Goal: Task Accomplishment & Management: Manage account settings

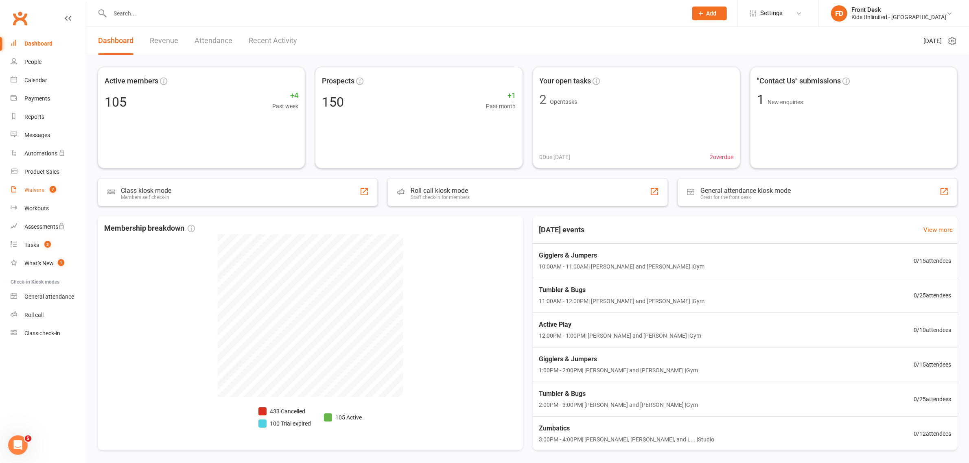
click at [18, 190] on link "Waivers 7" at bounding box center [48, 190] width 75 height 18
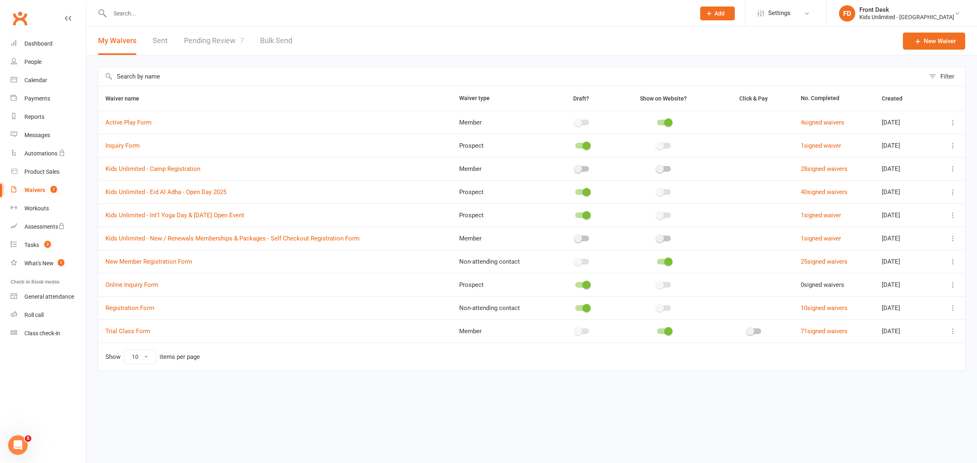
click at [197, 36] on link "Pending Review 7" at bounding box center [214, 41] width 60 height 28
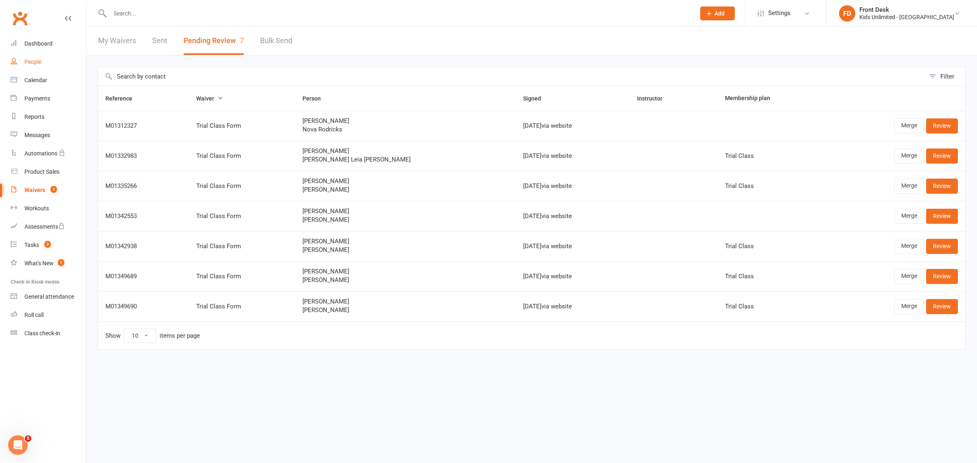
click at [37, 63] on div "People" at bounding box center [32, 62] width 17 height 7
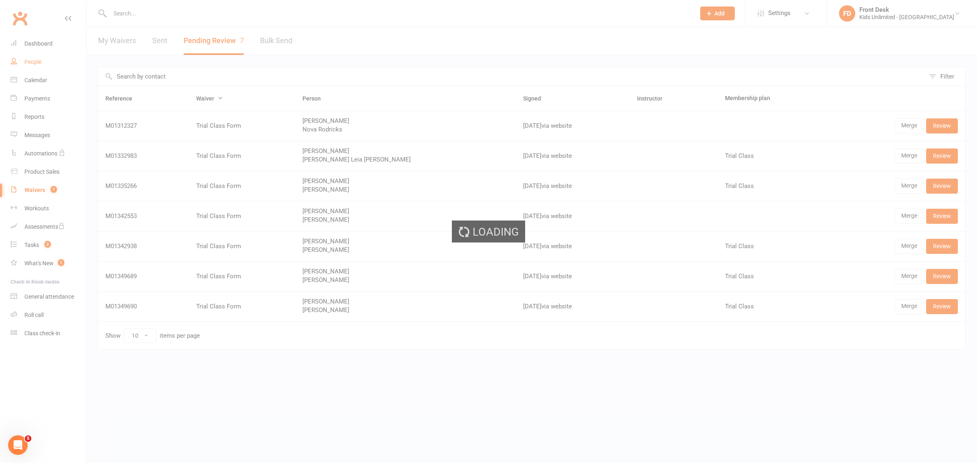
select select "100"
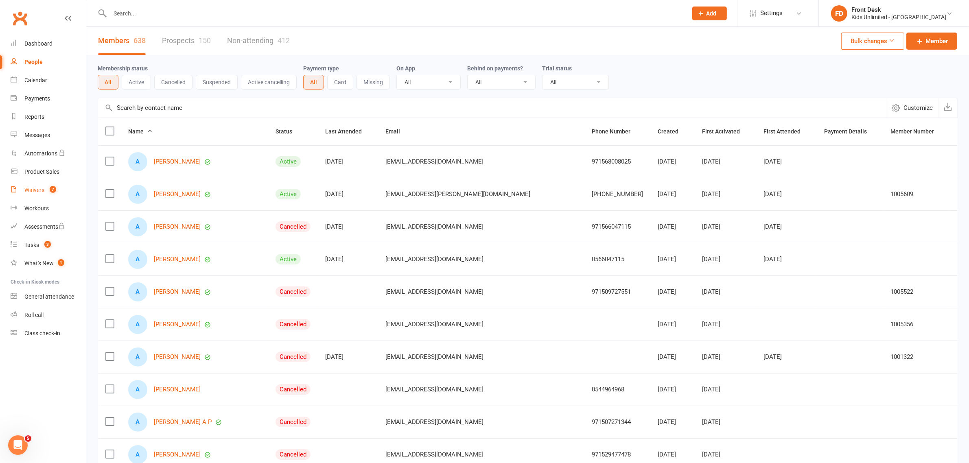
click at [33, 188] on div "Waivers" at bounding box center [34, 190] width 20 height 7
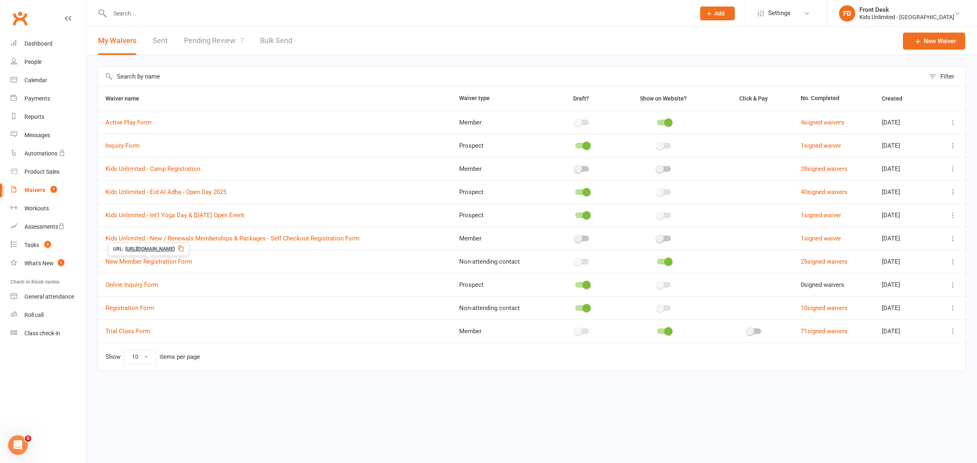
click at [131, 247] on span "https://app.clubworx.com/s/J4pVAu1S" at bounding box center [149, 249] width 49 height 8
click at [155, 262] on link "New Member Registration Form" at bounding box center [148, 261] width 87 height 7
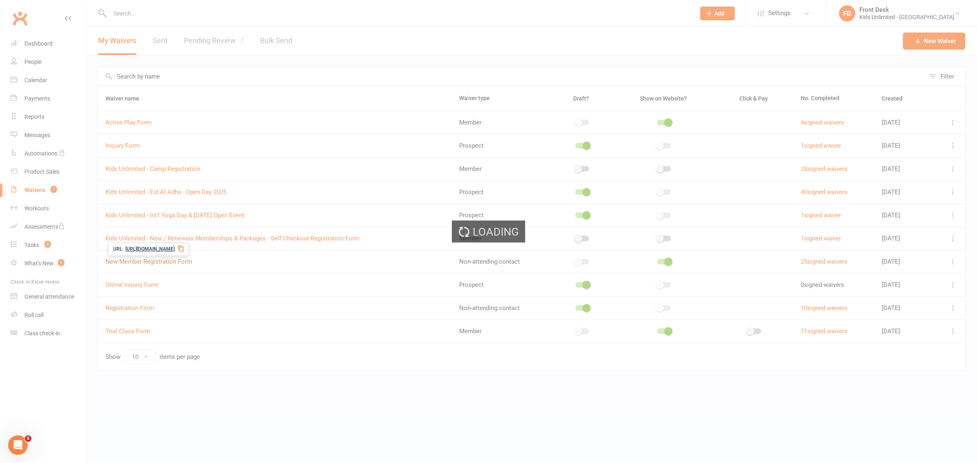
click at [155, 262] on div "Loading" at bounding box center [488, 231] width 977 height 463
select select "applies_to_non_attending_signees"
select select "select"
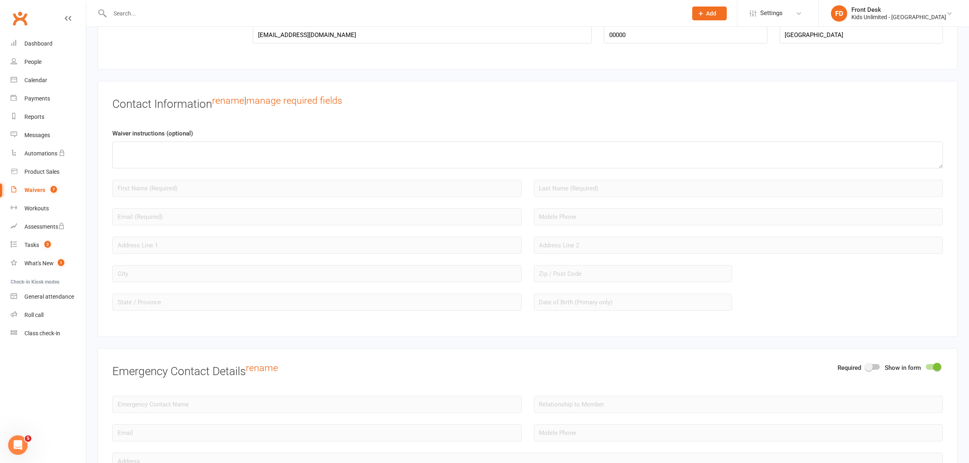
scroll to position [560, 0]
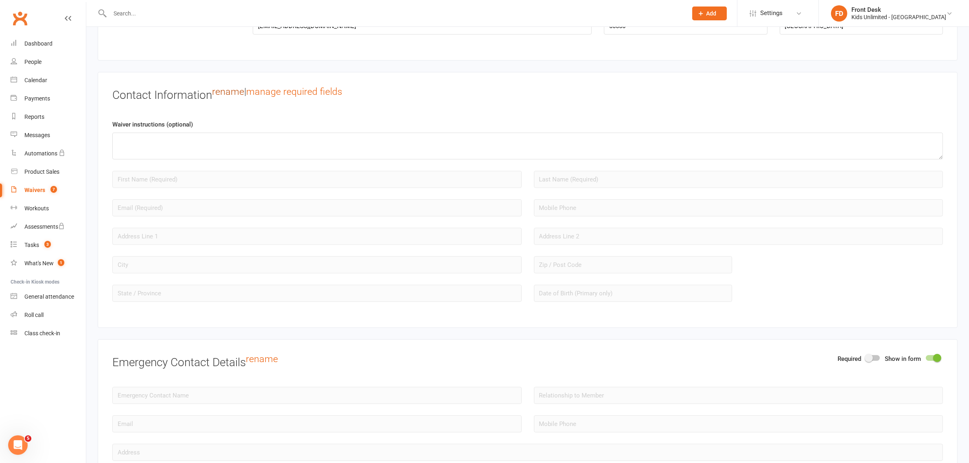
click at [236, 92] on link "rename" at bounding box center [228, 91] width 32 height 11
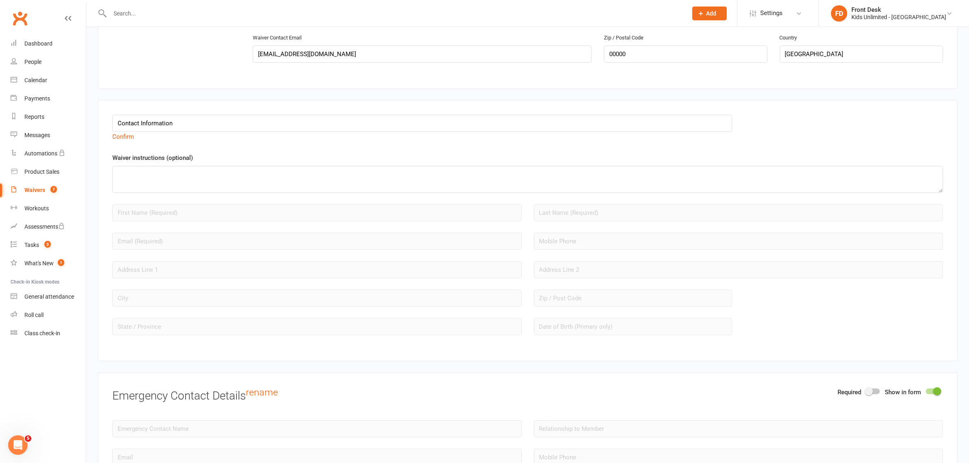
scroll to position [509, 0]
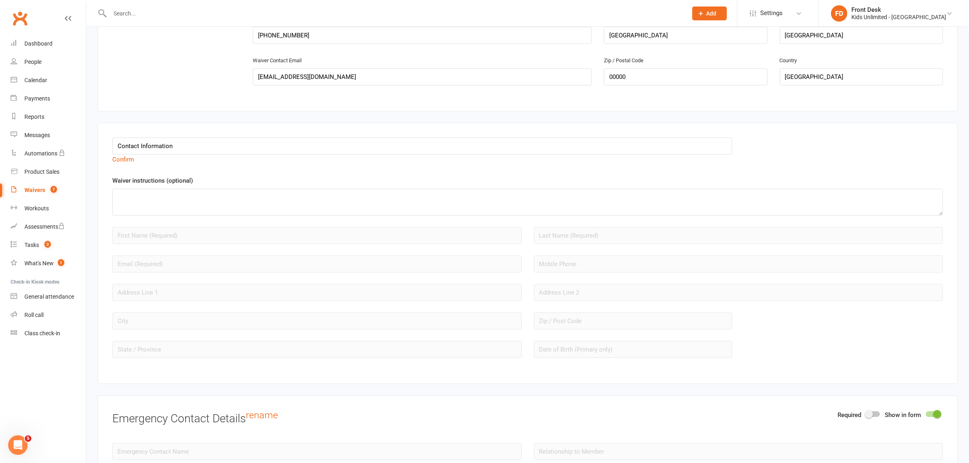
click at [70, 20] on icon at bounding box center [68, 18] width 7 height 7
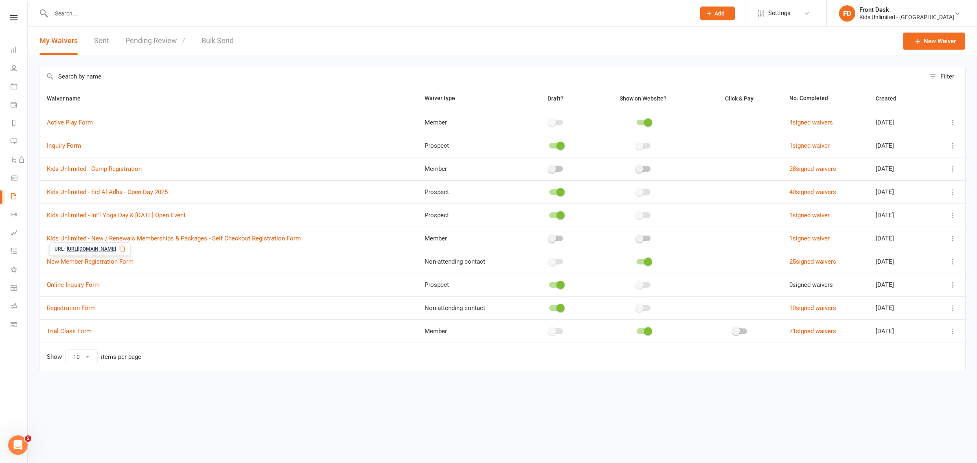
click at [125, 249] on icon at bounding box center [122, 248] width 5 height 6
click at [11, 15] on icon at bounding box center [14, 17] width 8 height 5
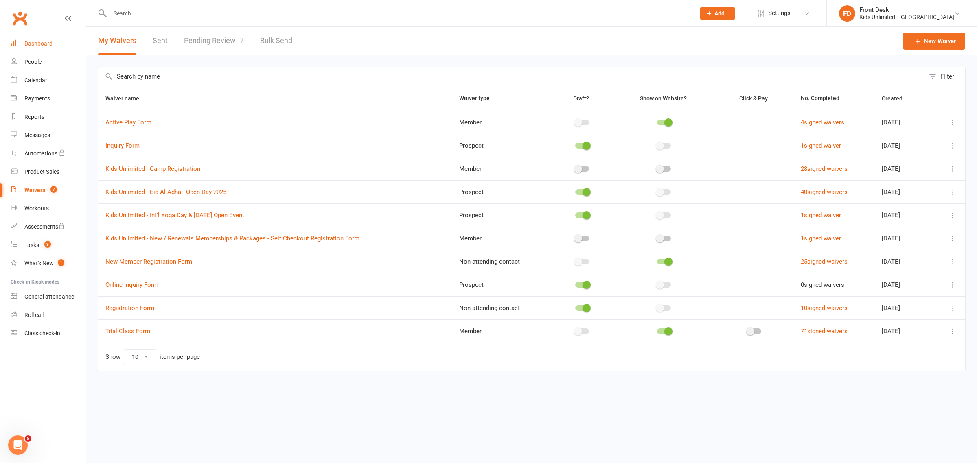
click at [35, 40] on div "Dashboard" at bounding box center [38, 43] width 28 height 7
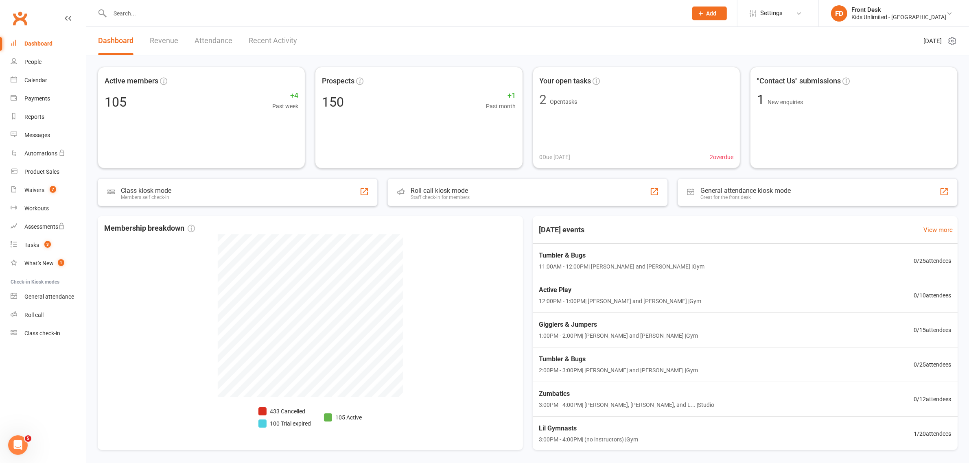
click at [167, 39] on link "Revenue" at bounding box center [164, 41] width 28 height 28
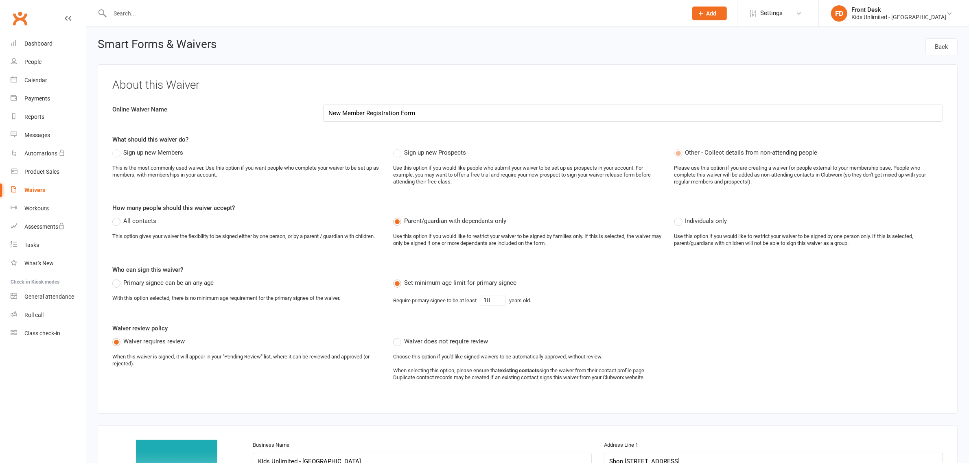
select select "applies_to_non_attending_signees"
select select "select"
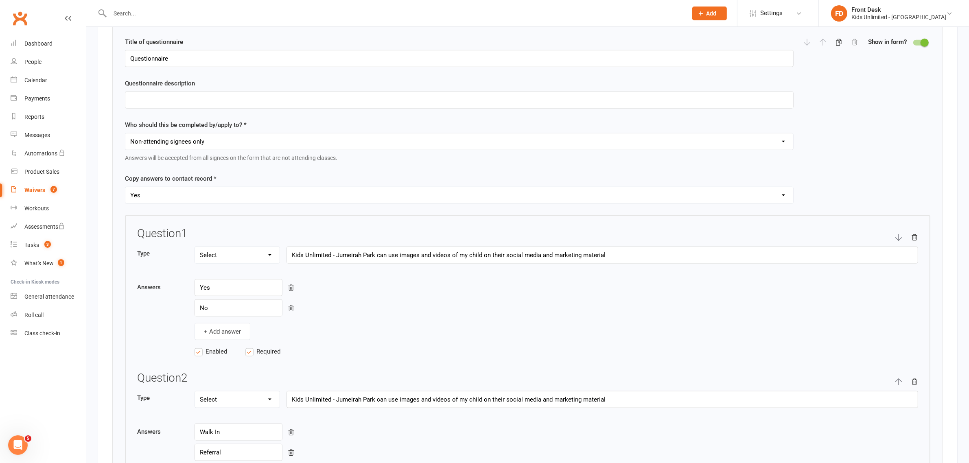
scroll to position [1075, 0]
